Goal: Information Seeking & Learning: Learn about a topic

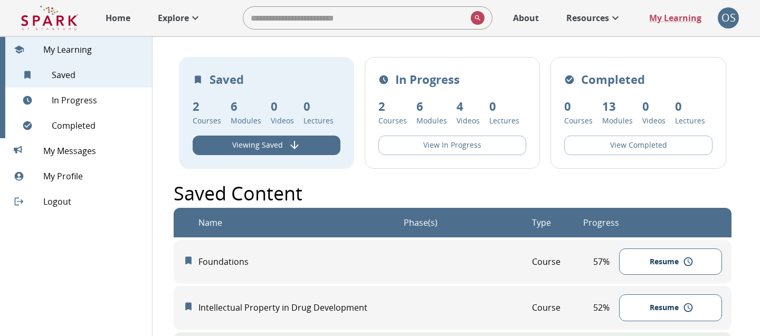
click at [127, 21] on p "Home" at bounding box center [118, 18] width 25 height 13
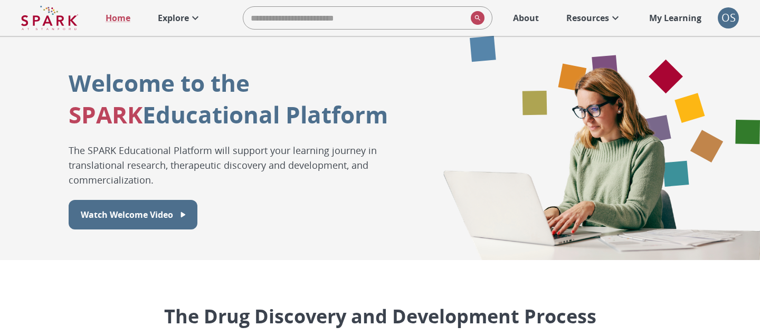
click at [176, 15] on p "Explore" at bounding box center [173, 18] width 31 height 13
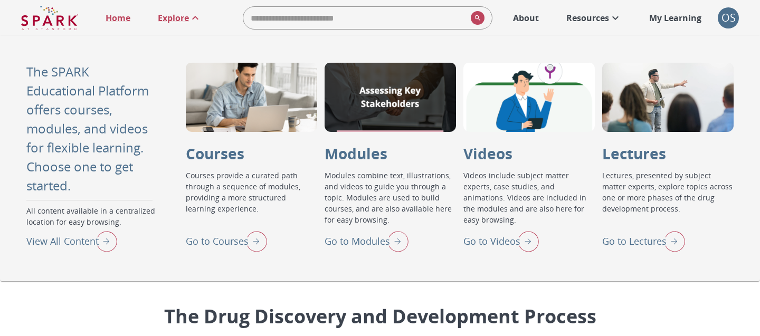
click at [639, 304] on div "The Drug Discovery and Development Process The drug development process typical…" at bounding box center [380, 325] width 537 height 47
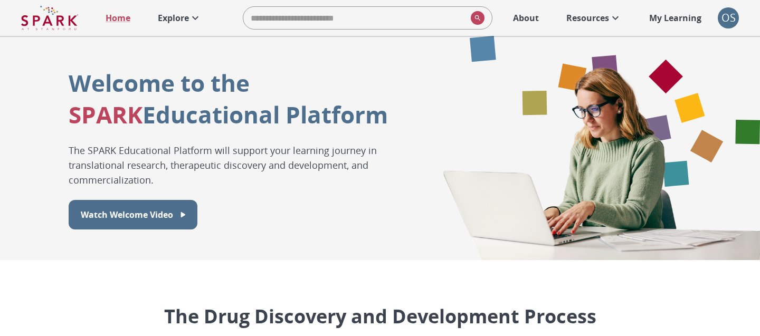
click at [165, 13] on p "Explore" at bounding box center [173, 18] width 31 height 13
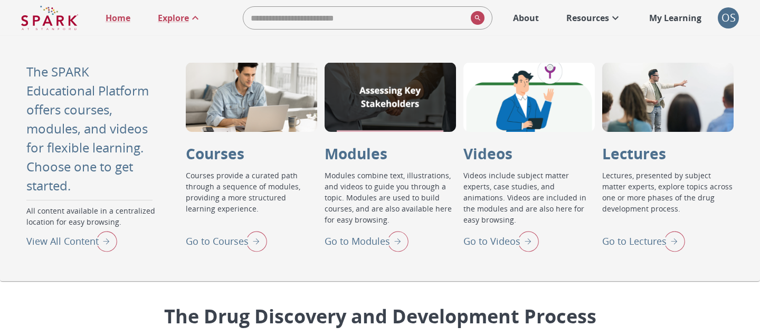
click at [641, 257] on div "The SPARK Educational Platform offers courses, modules, and videos for flexible…" at bounding box center [380, 158] width 760 height 245
click at [641, 249] on div "Go to Lectures" at bounding box center [643, 240] width 83 height 27
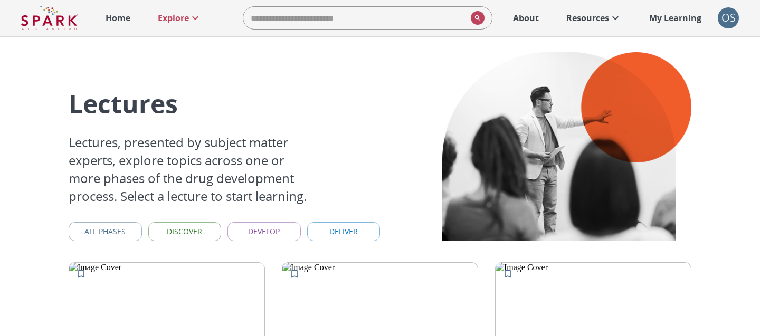
click at [653, 20] on p "My Learning" at bounding box center [675, 18] width 52 height 13
